Goal: Find specific page/section: Find specific page/section

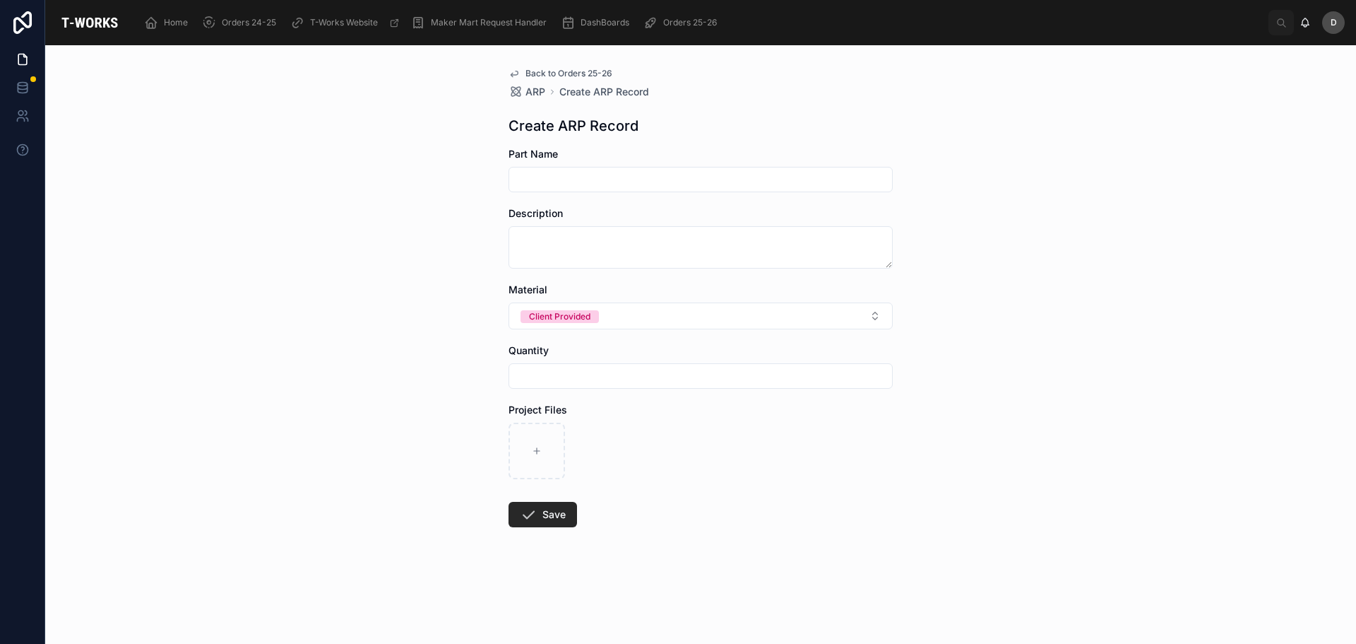
click at [697, 21] on span "Orders 25-26" at bounding box center [690, 22] width 54 height 11
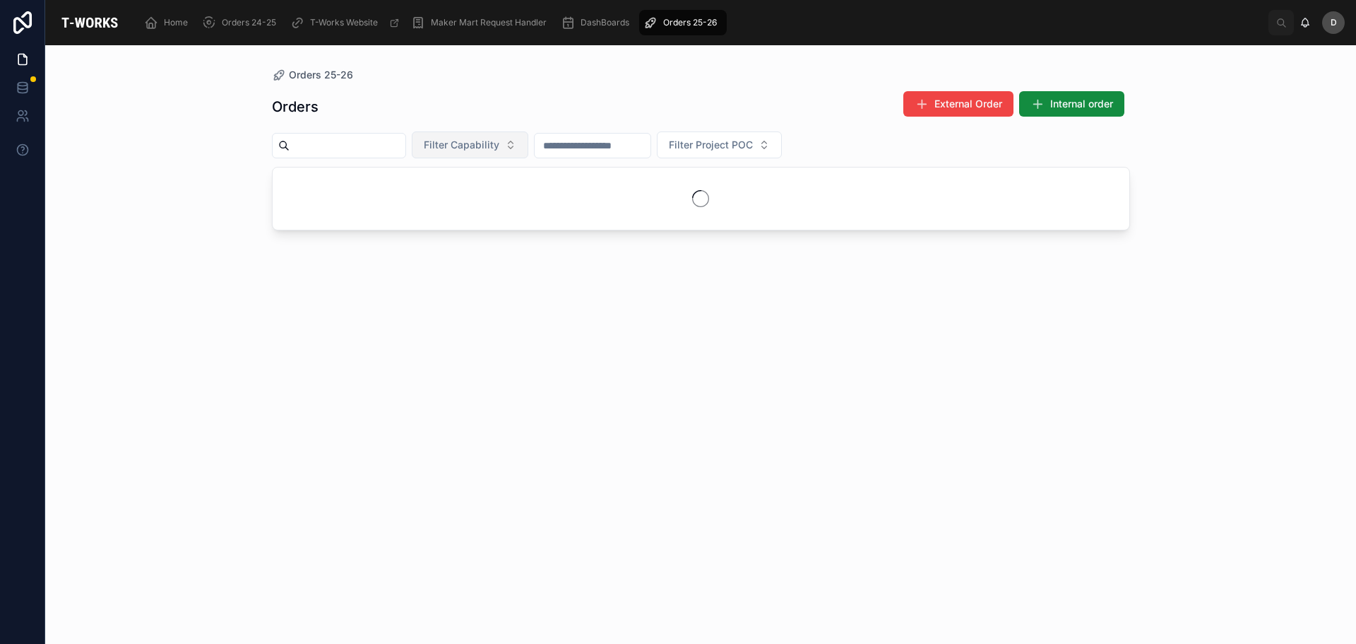
click at [499, 150] on span "Filter Capability" at bounding box center [462, 145] width 76 height 14
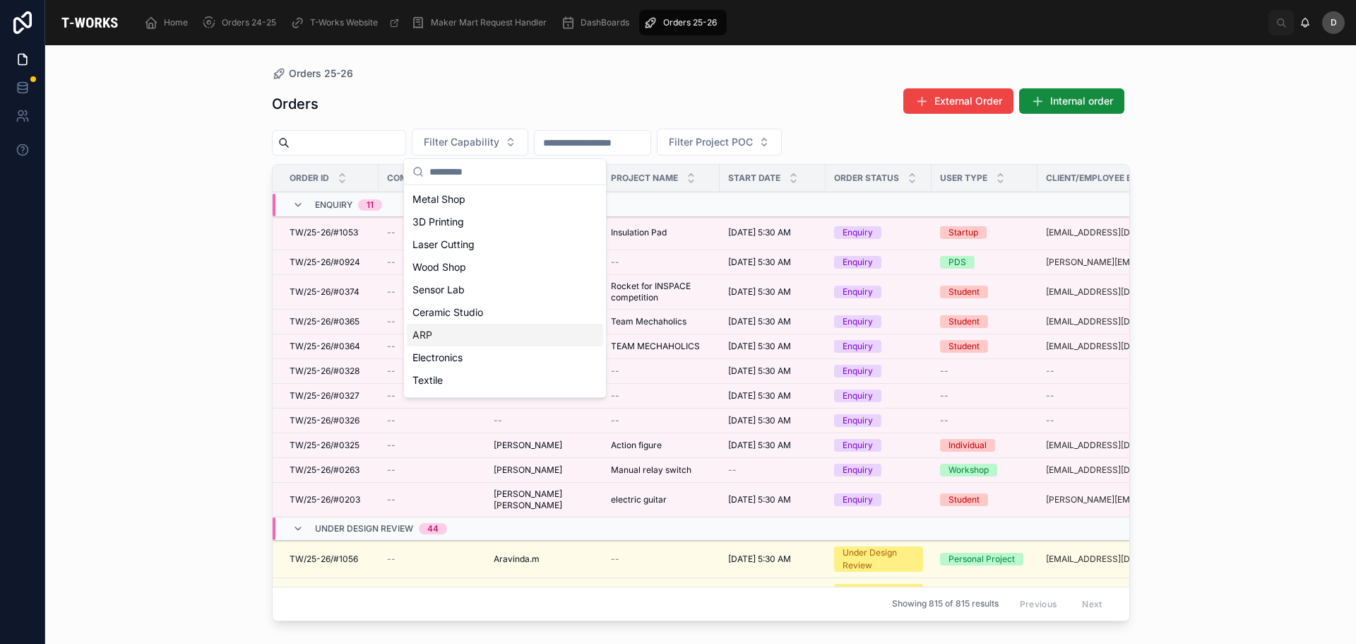
click at [462, 342] on div "ARP" at bounding box center [505, 335] width 196 height 23
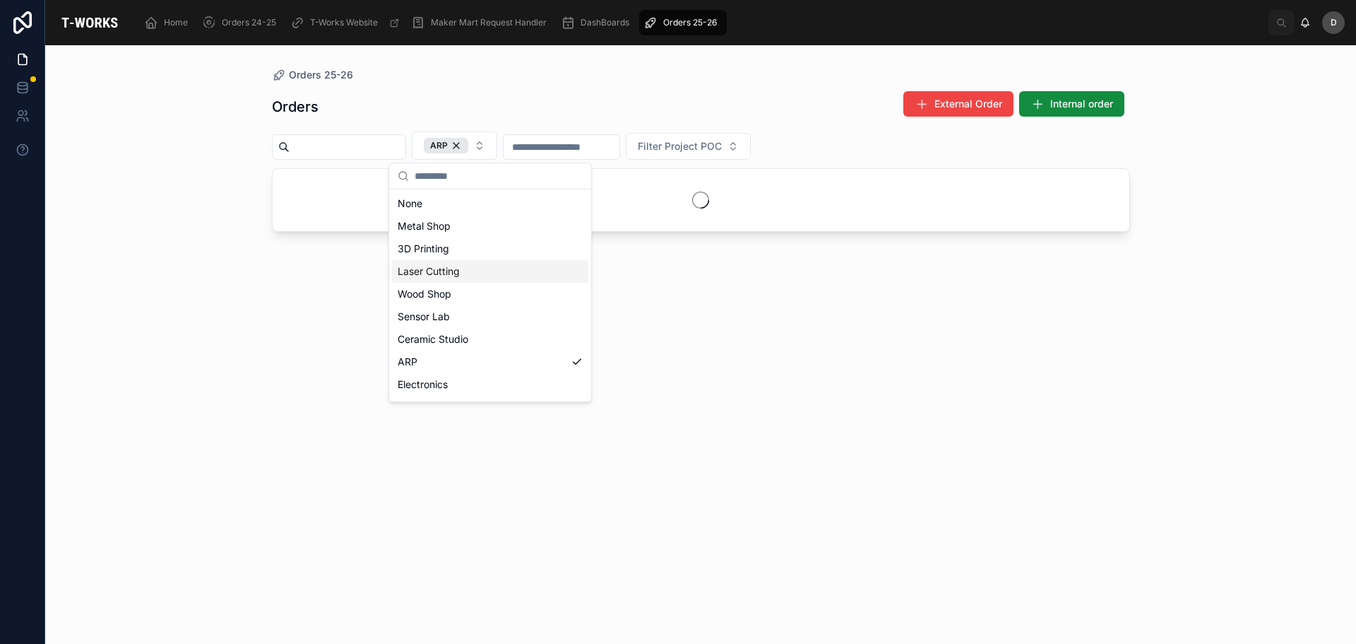
click at [454, 266] on div "Laser Cutting" at bounding box center [490, 271] width 196 height 23
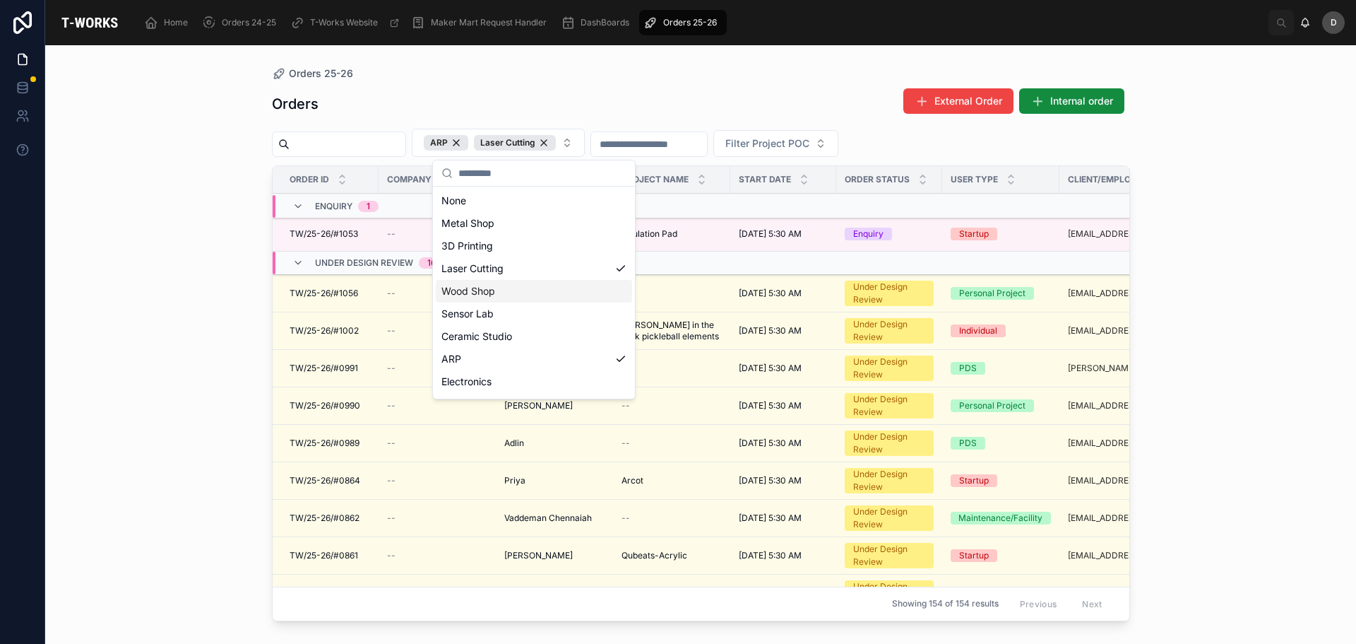
click at [688, 78] on div "Orders 25-26" at bounding box center [701, 73] width 858 height 11
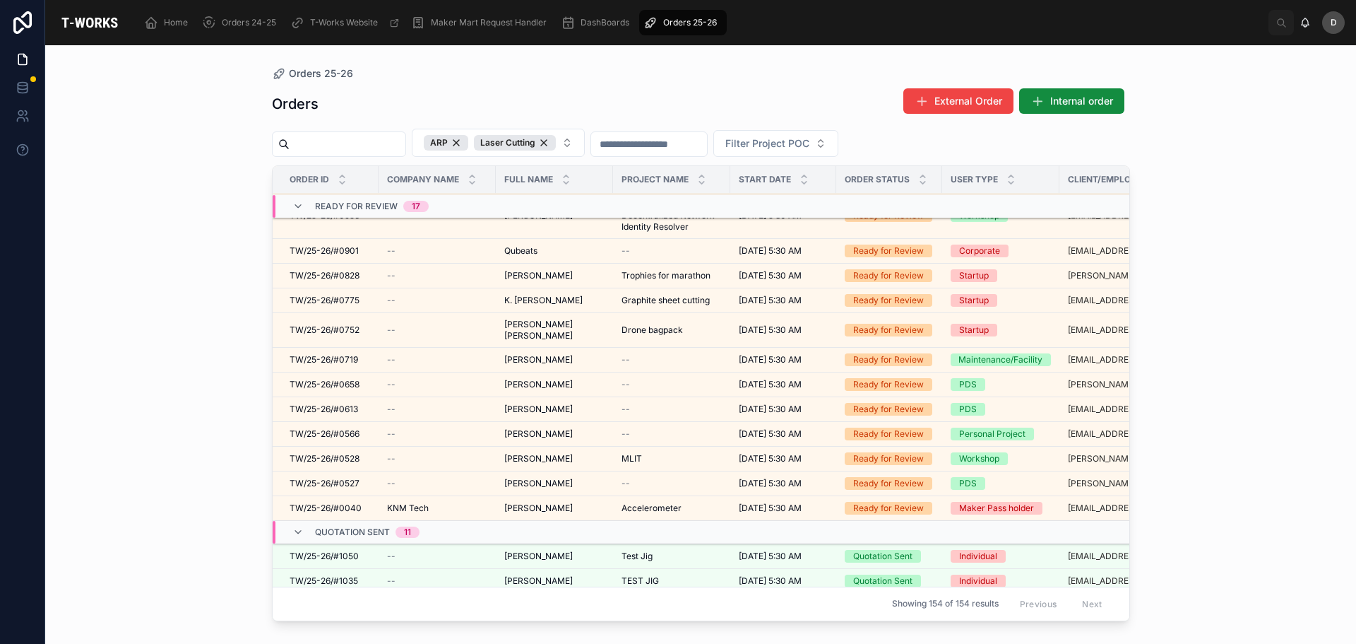
scroll to position [1072, 0]
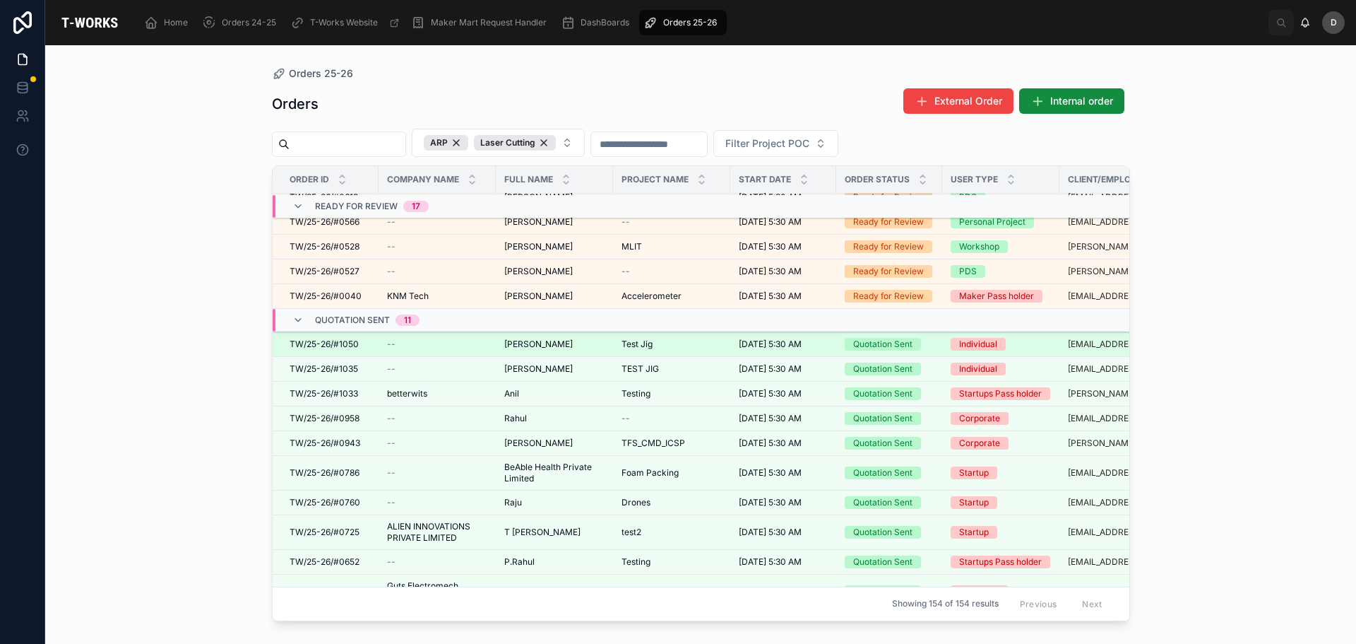
click at [552, 338] on span "[PERSON_NAME]" at bounding box center [538, 343] width 69 height 11
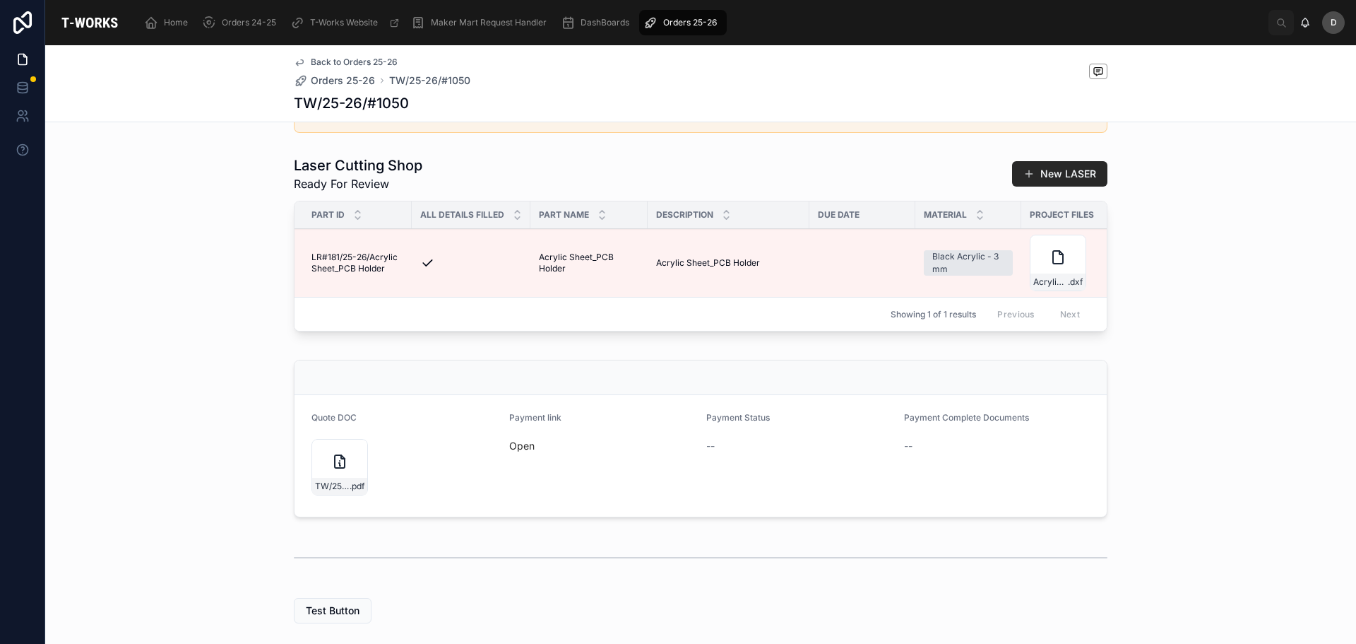
scroll to position [424, 0]
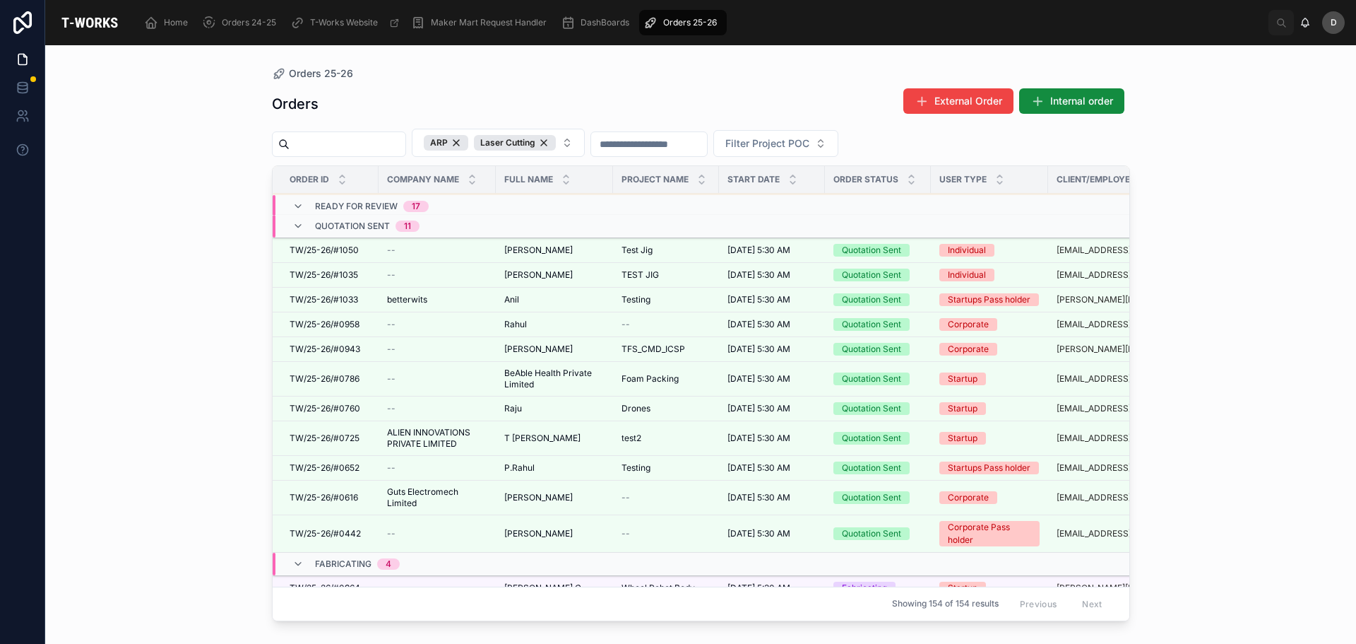
scroll to position [1143, 0]
